Goal: Information Seeking & Learning: Learn about a topic

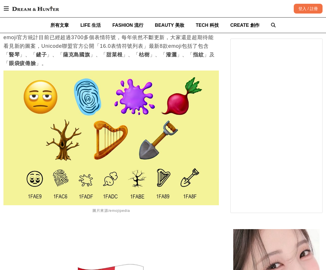
scroll to position [354, 0]
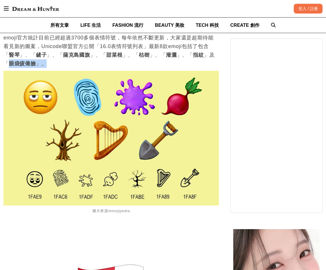
drag, startPoint x: 189, startPoint y: 52, endPoint x: 191, endPoint y: 60, distance: 7.7
click at [191, 60] on p "emoji官方統計目前已經超過3700多個表情符號，每年依然不斷更新，大家還是超期待能看見新的圖案，Unicode聯盟官方公開「16.0表情符號列表」最新8款…" at bounding box center [111, 50] width 216 height 35
copy p "眼袋疲倦臉 」。"
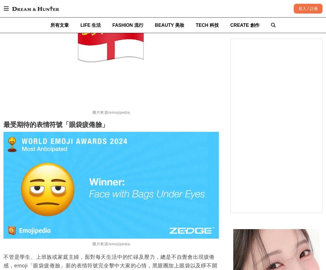
scroll to position [656, 0]
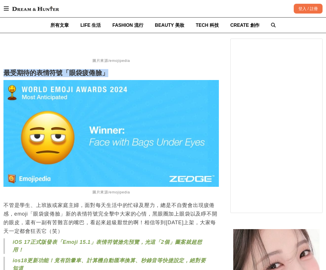
drag, startPoint x: 119, startPoint y: 73, endPoint x: 5, endPoint y: 73, distance: 113.3
click at [5, 73] on h2 "最受期待的表情符號「眼袋疲倦臉」" at bounding box center [111, 73] width 216 height 8
copy strong "最受期待的表情符號「眼袋疲倦臉」"
click at [70, 73] on strong "最受期待的表情符號「眼袋疲倦臉」" at bounding box center [55, 72] width 105 height 7
drag, startPoint x: 70, startPoint y: 73, endPoint x: 102, endPoint y: 75, distance: 31.8
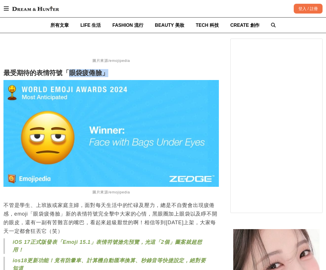
click at [102, 75] on strong "最受期待的表情符號「眼袋疲倦臉」" at bounding box center [55, 72] width 105 height 7
copy strong "眼袋疲倦臉」"
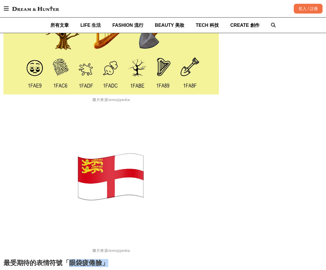
scroll to position [0, 0]
